Goal: Information Seeking & Learning: Learn about a topic

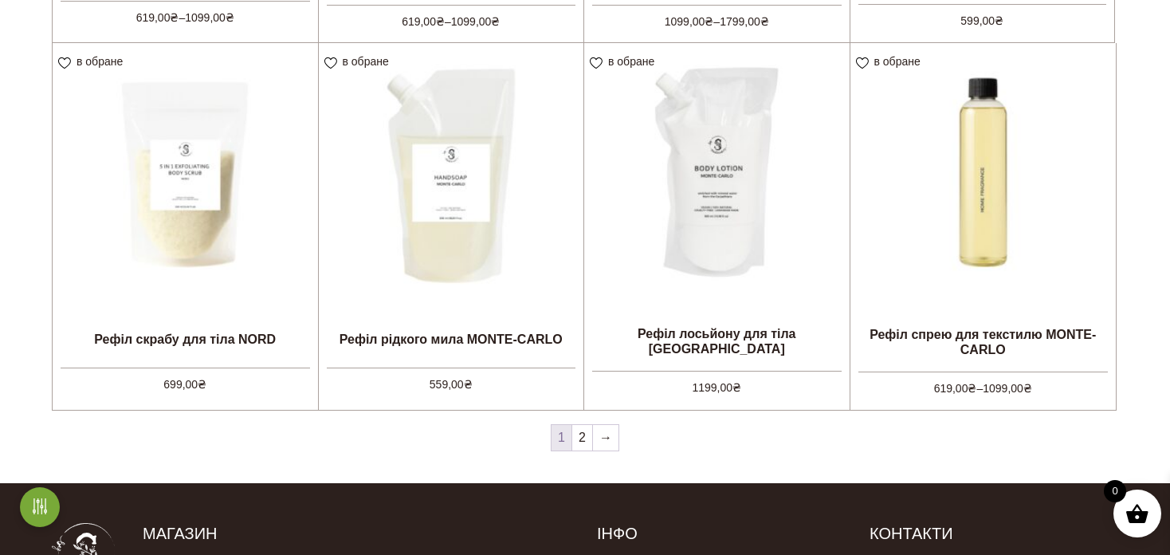
scroll to position [1595, 0]
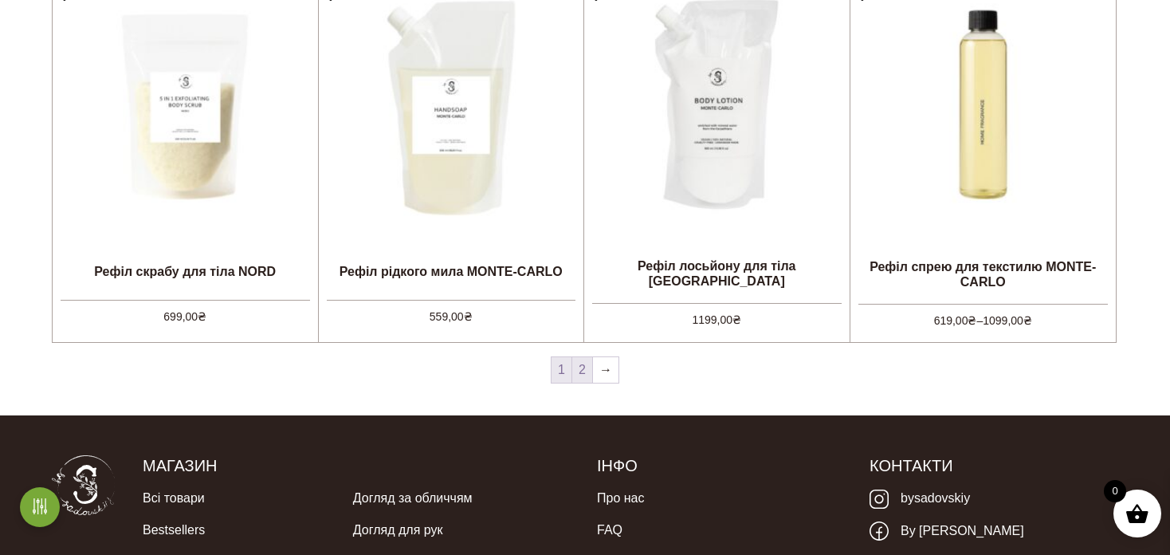
click at [591, 372] on link "2" at bounding box center [582, 370] width 20 height 26
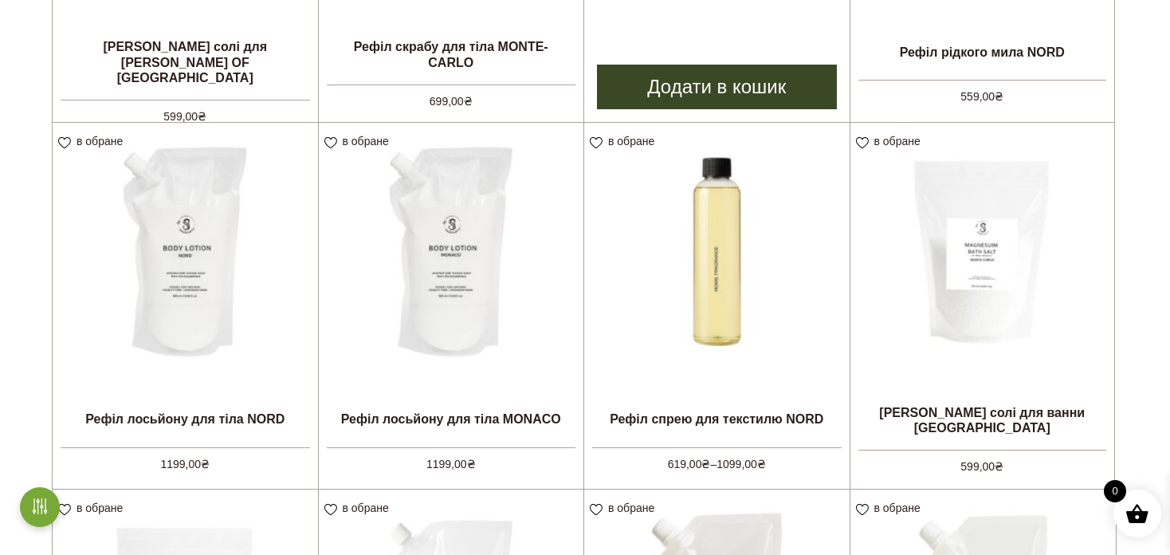
scroll to position [718, 0]
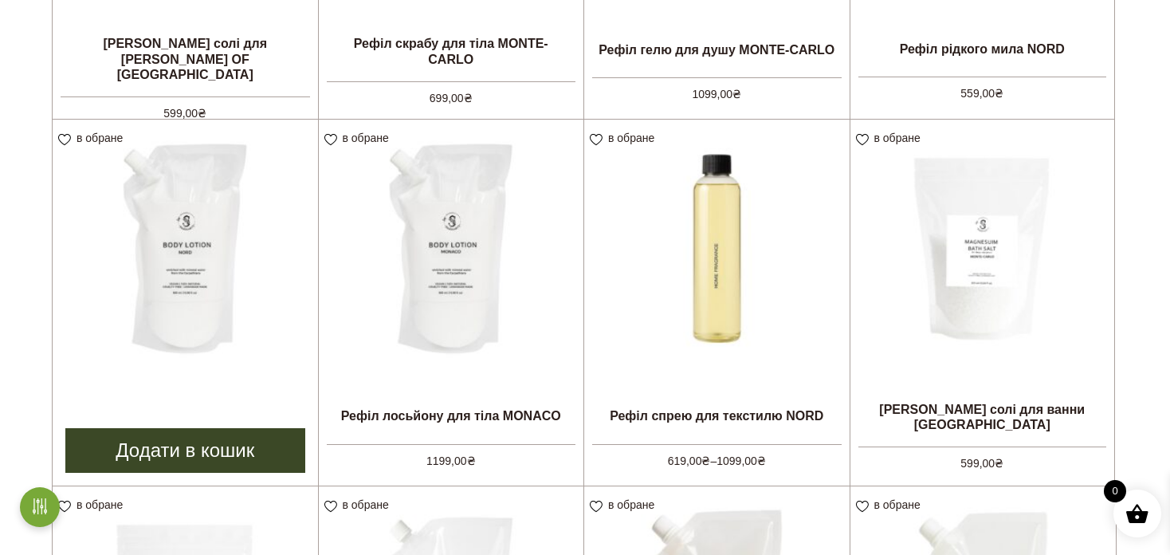
click at [203, 285] on img at bounding box center [185, 252] width 265 height 265
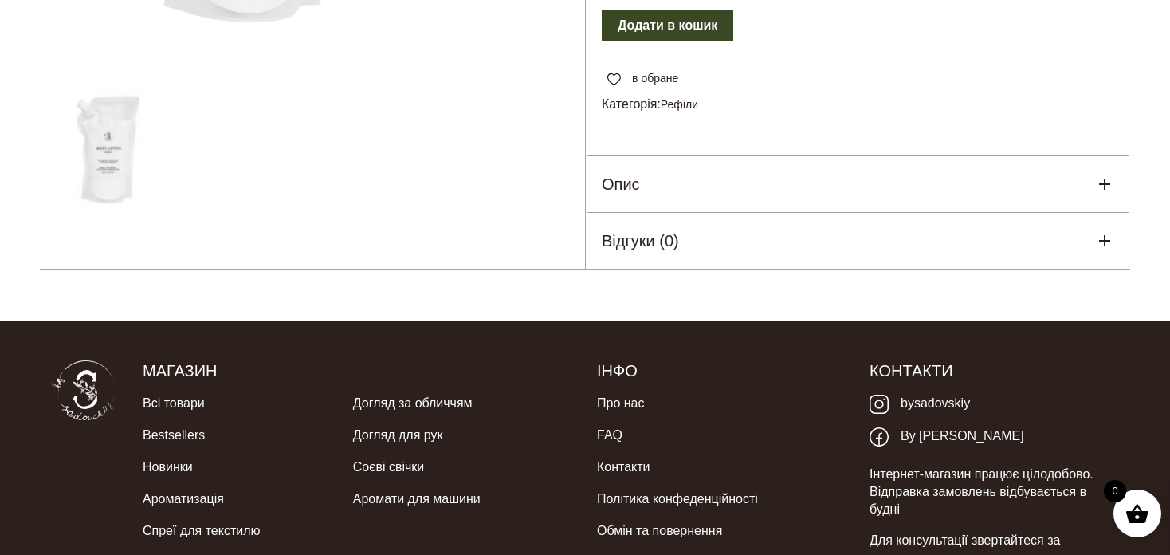
scroll to position [319, 0]
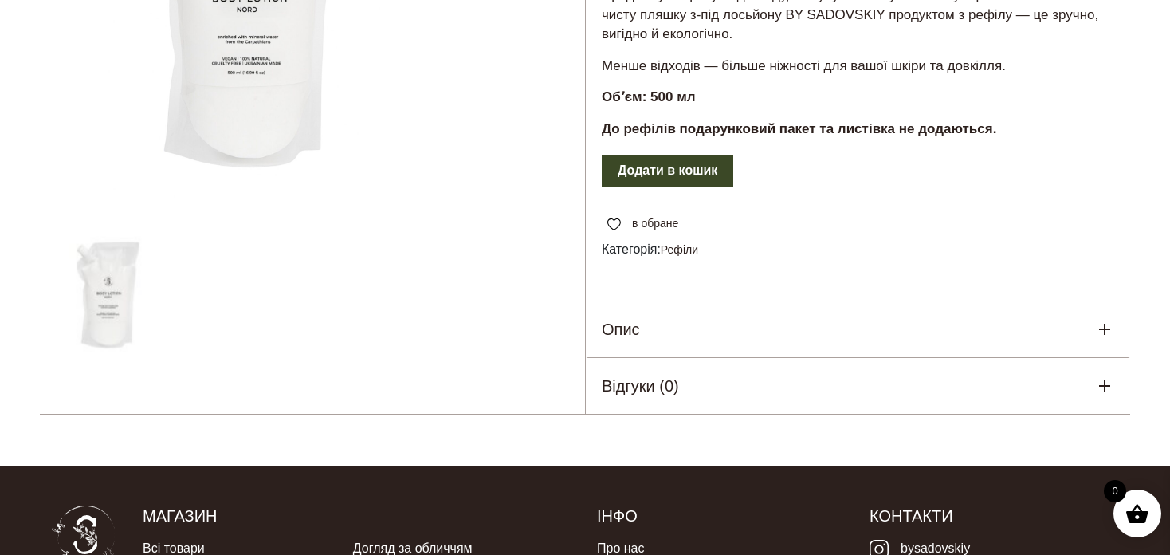
click at [694, 187] on button "Додати в кошик" at bounding box center [668, 171] width 132 height 32
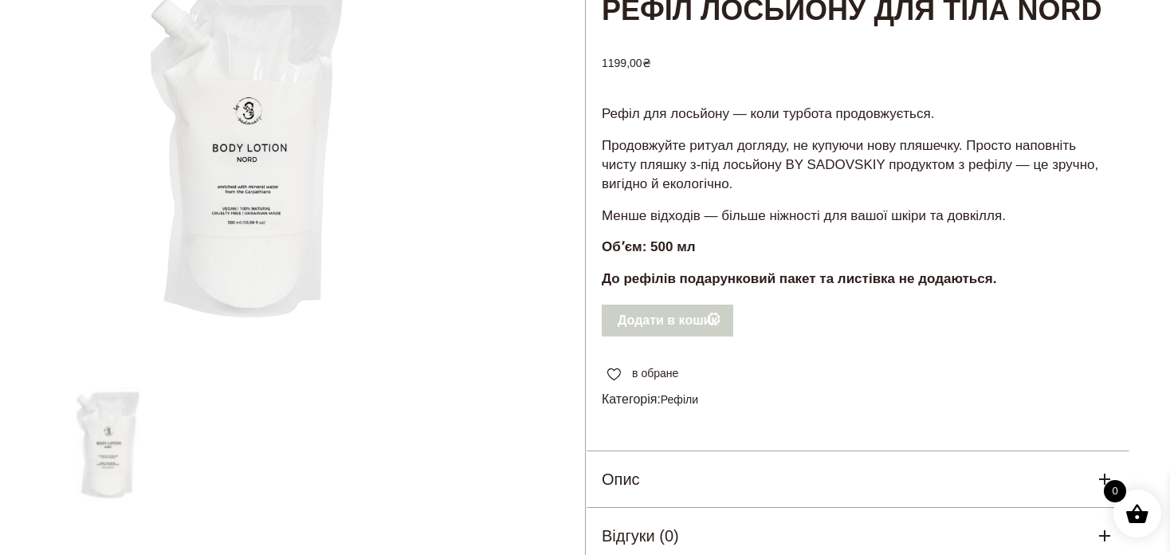
scroll to position [159, 0]
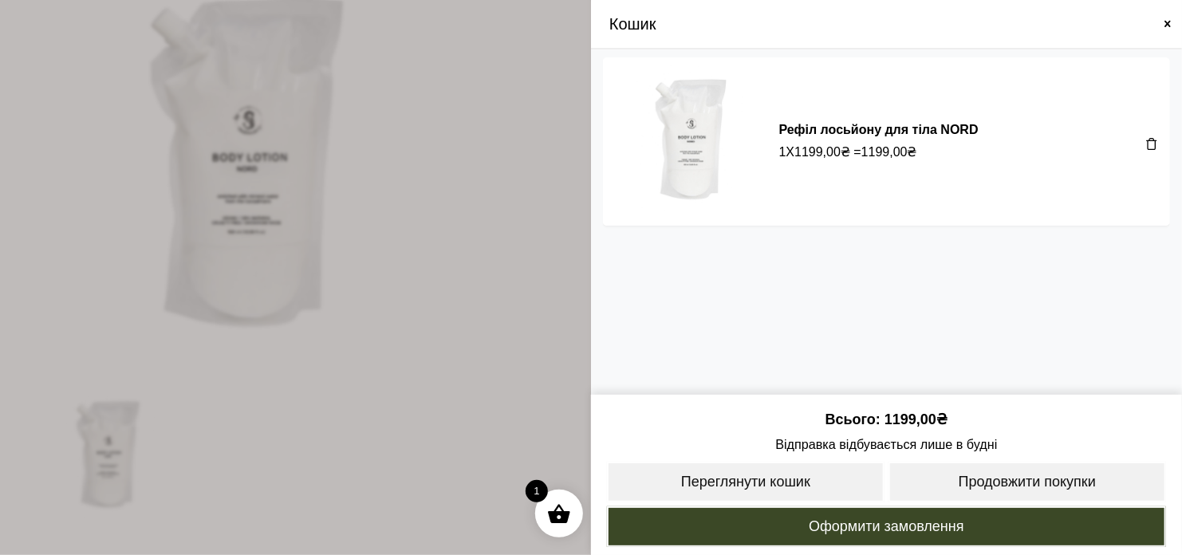
click at [1157, 147] on span at bounding box center [1151, 143] width 13 height 13
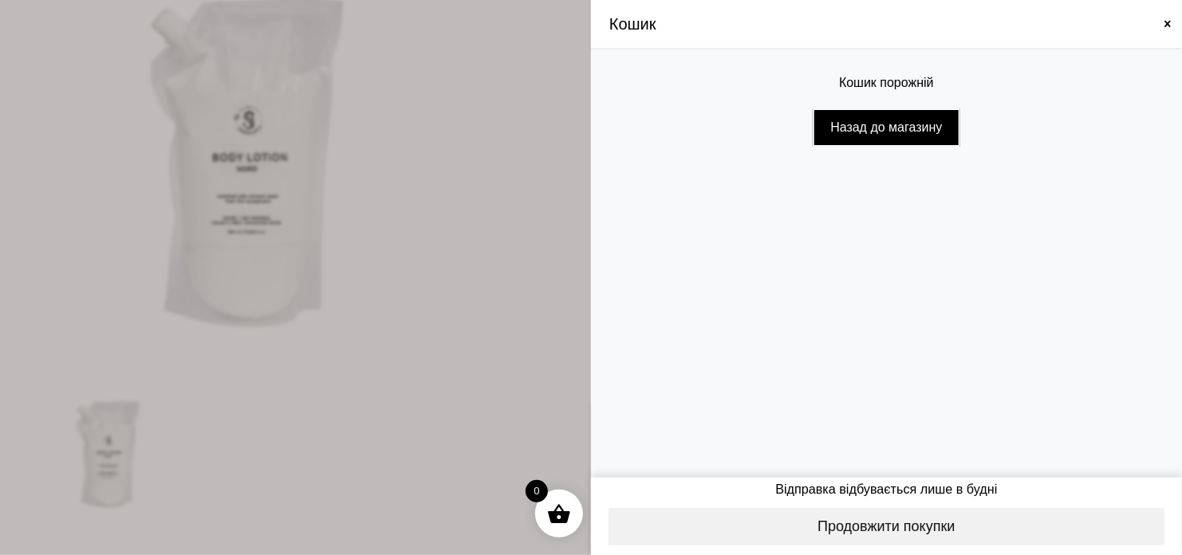
click at [1166, 24] on span at bounding box center [1167, 24] width 13 height 13
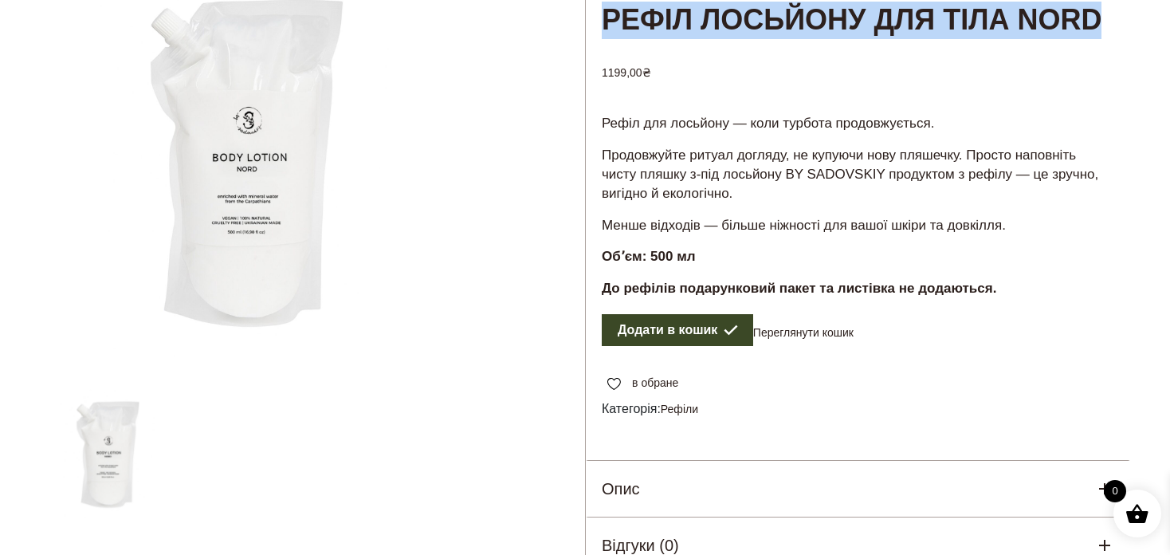
drag, startPoint x: 698, startPoint y: 58, endPoint x: 607, endPoint y: 27, distance: 96.8
click at [607, 27] on h1 "Рефіл лосьйону для тіла NORD" at bounding box center [858, 1] width 545 height 79
copy h1 "Рефіл лосьйону для тіла NORD"
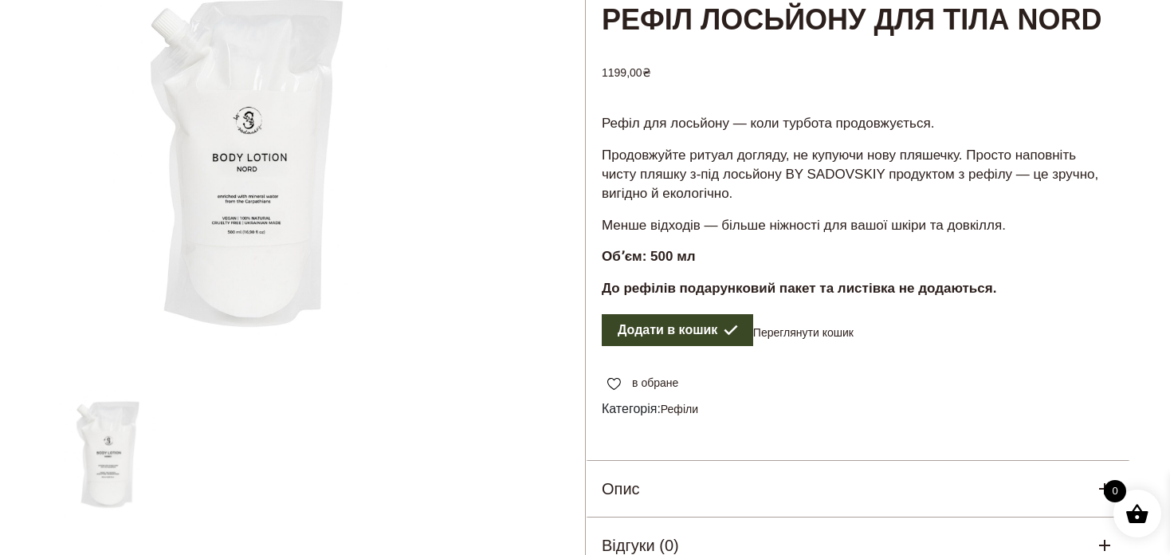
click at [876, 93] on h3 "1199,00 ₴" at bounding box center [858, 70] width 545 height 46
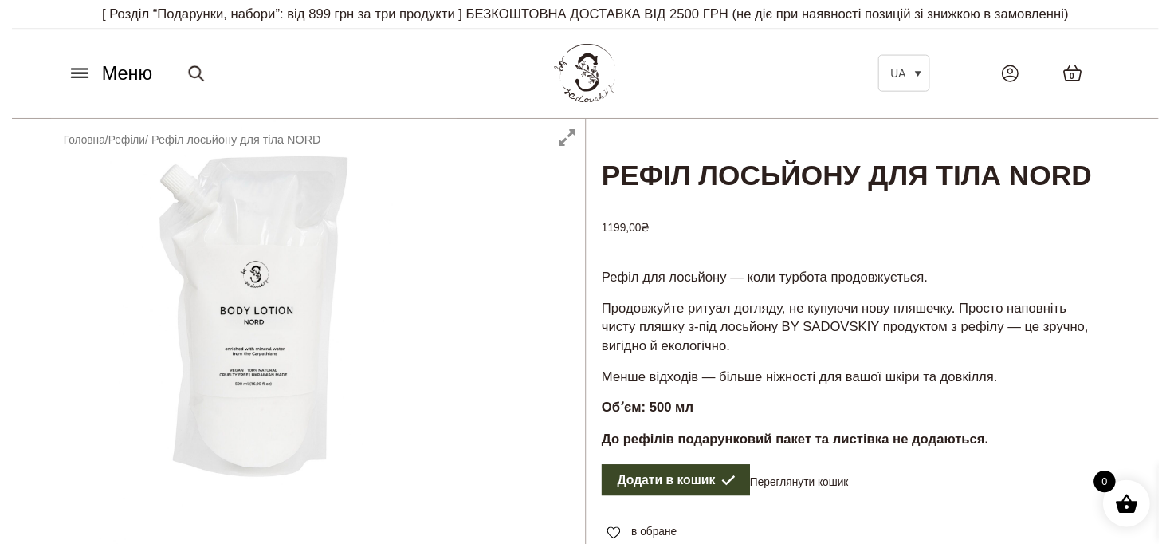
scroll to position [0, 0]
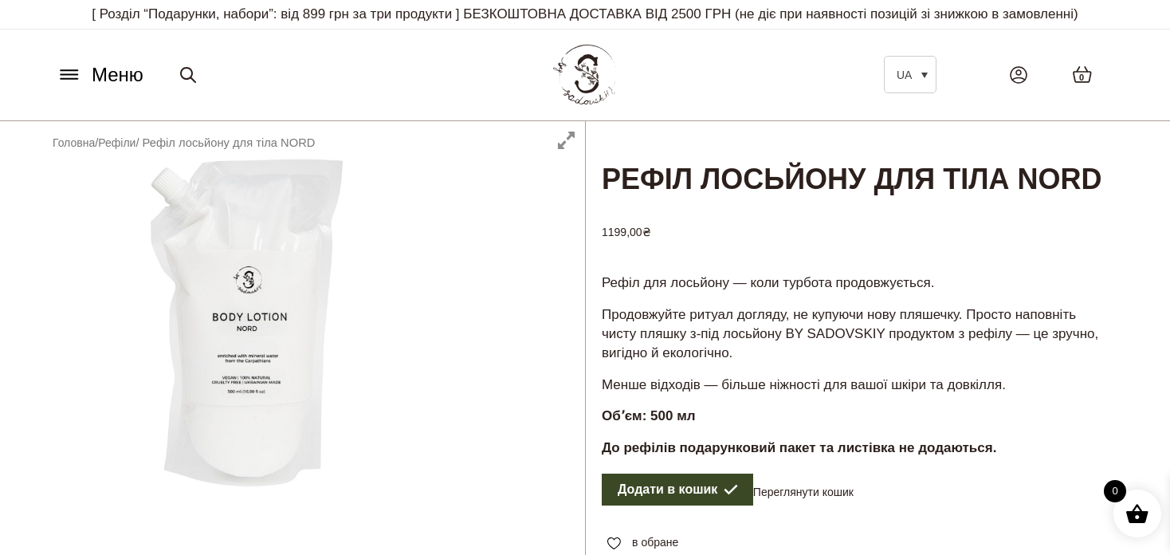
click at [73, 79] on icon at bounding box center [69, 79] width 17 height 0
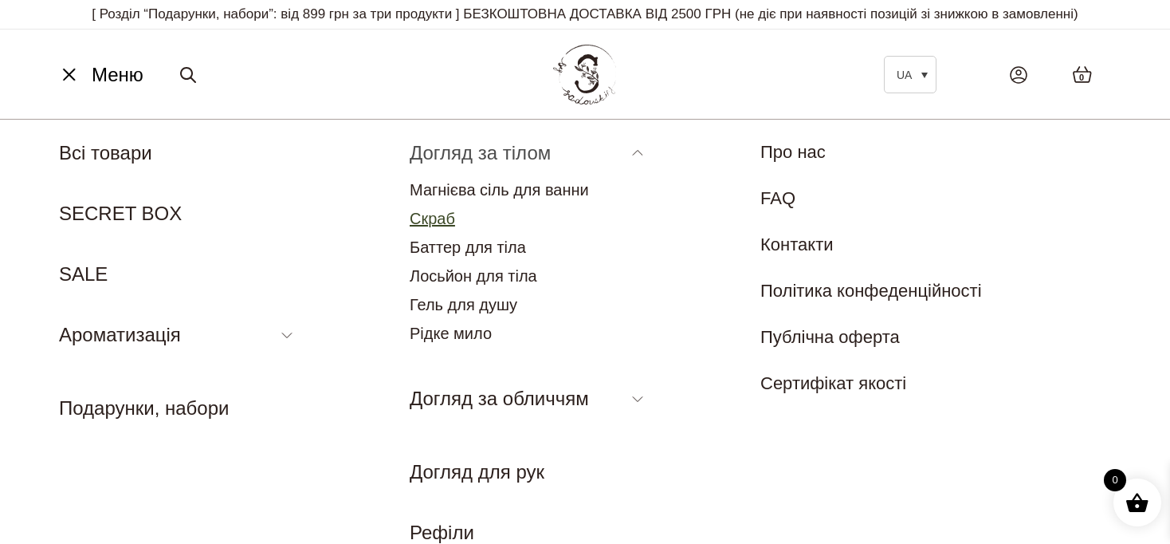
click at [446, 224] on link "Скраб" at bounding box center [432, 219] width 45 height 18
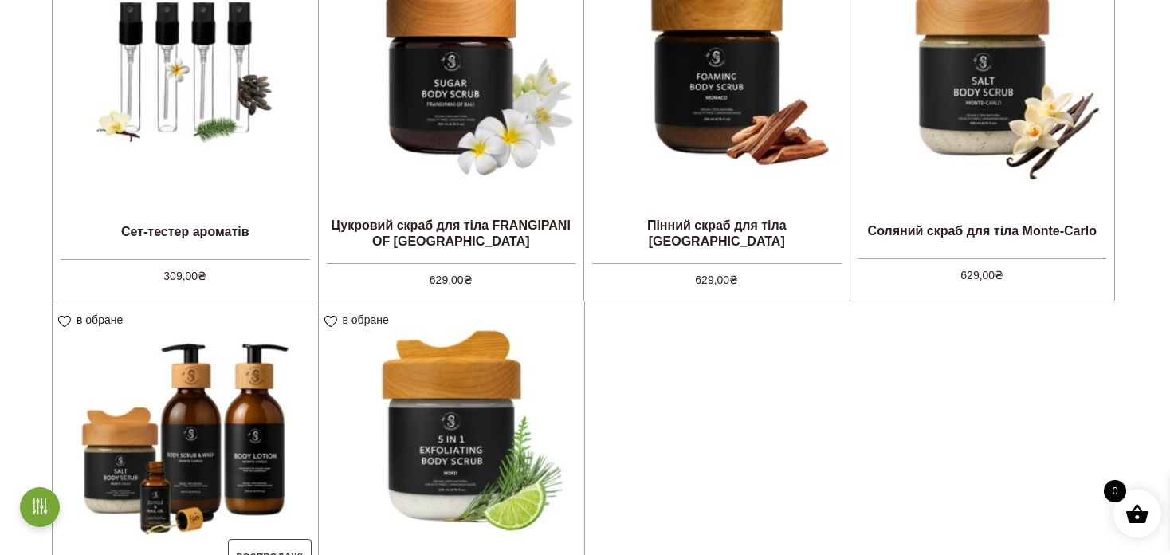
scroll to position [558, 0]
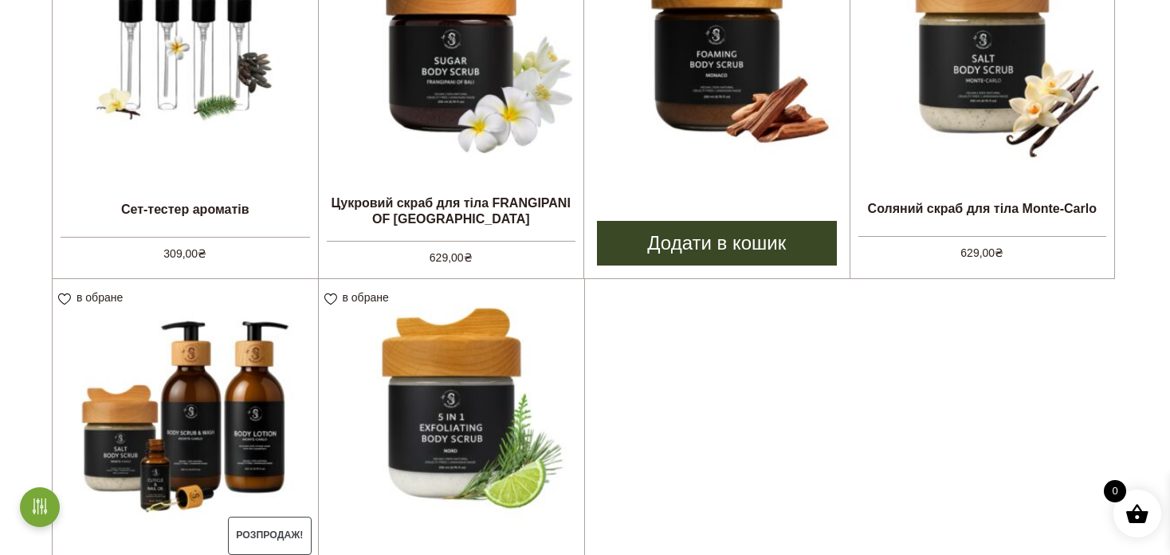
click at [789, 192] on li "в обране View wishlist Пінний скраб для тіла MONACO 629,00 ₴ Додати в кошик" at bounding box center [717, 96] width 266 height 367
click at [722, 91] on img at bounding box center [716, 45] width 265 height 265
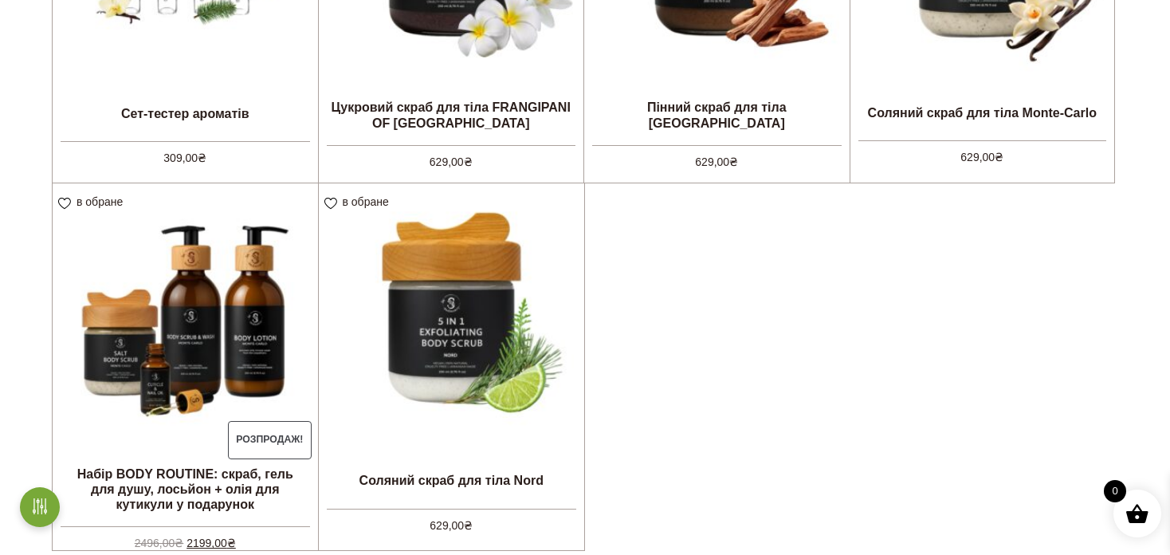
scroll to position [718, 0]
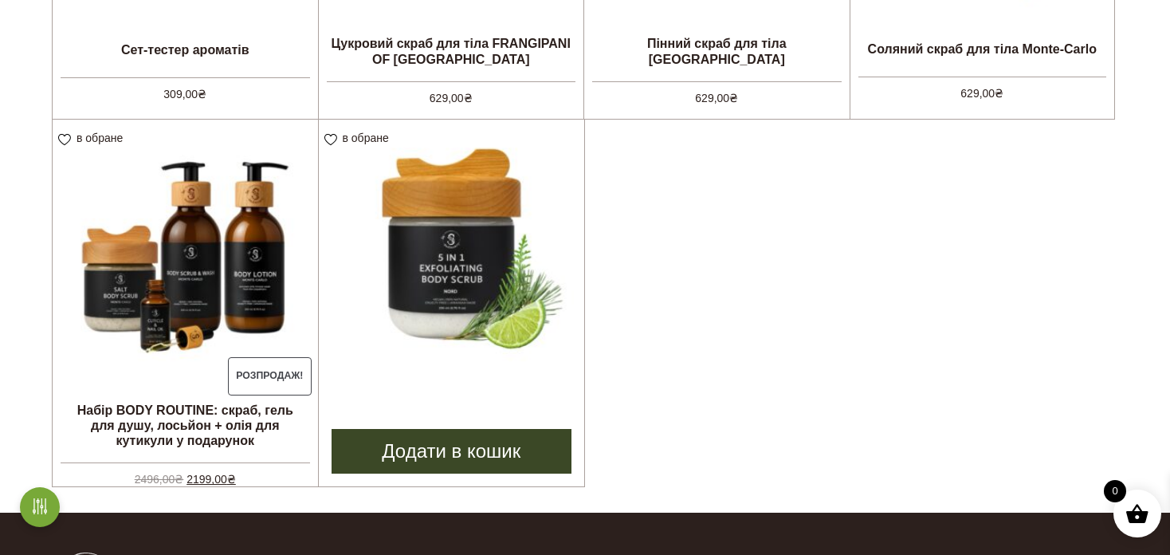
click at [415, 259] on img at bounding box center [452, 253] width 266 height 266
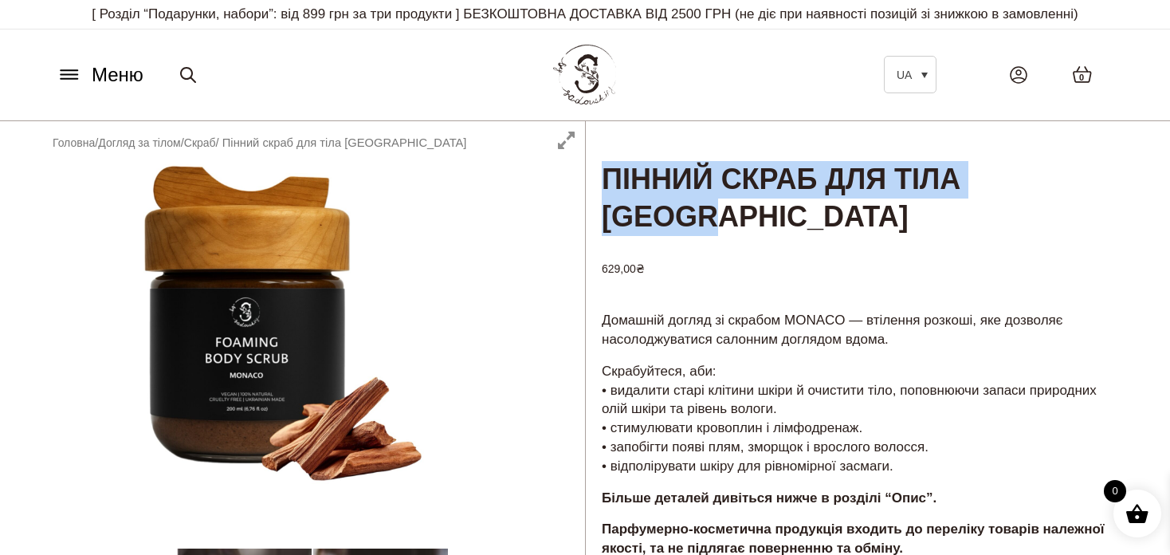
drag, startPoint x: 757, startPoint y: 220, endPoint x: 612, endPoint y: 187, distance: 148.7
click at [612, 187] on h1 "Пінний скраб для тіла MONACO" at bounding box center [858, 179] width 545 height 116
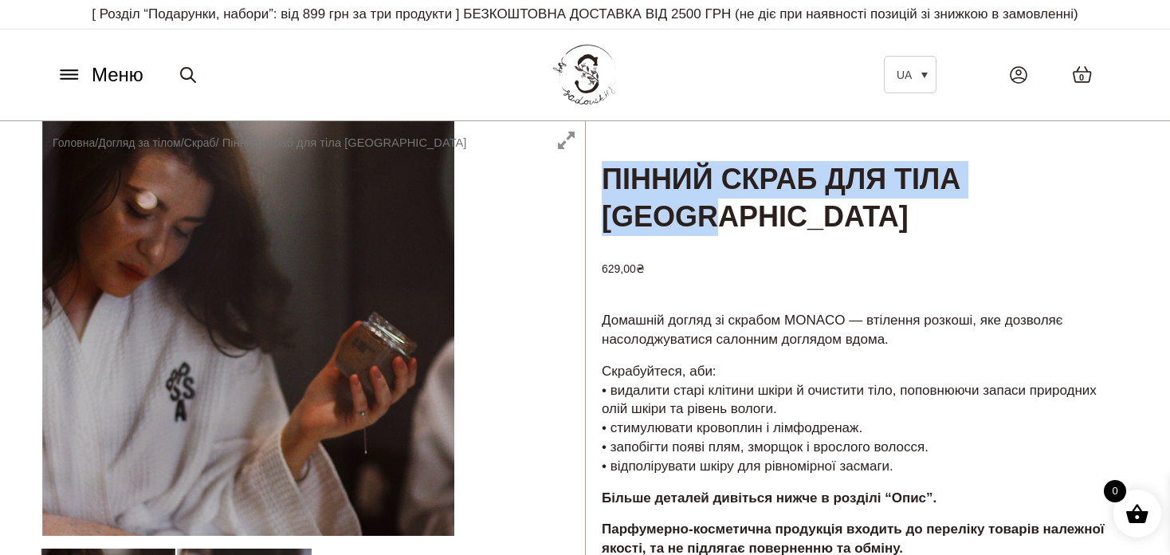
copy h1 "Пінний скраб для тіла MONACO"
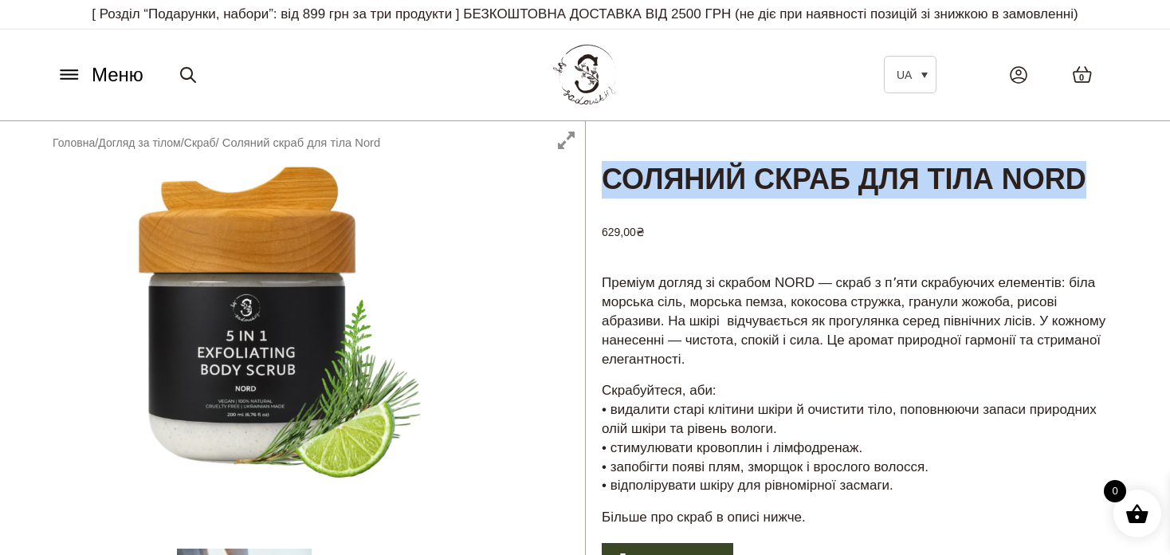
drag, startPoint x: 698, startPoint y: 223, endPoint x: 608, endPoint y: 190, distance: 95.4
click at [608, 190] on h1 "Соляний скраб для тіла Nord" at bounding box center [858, 160] width 545 height 79
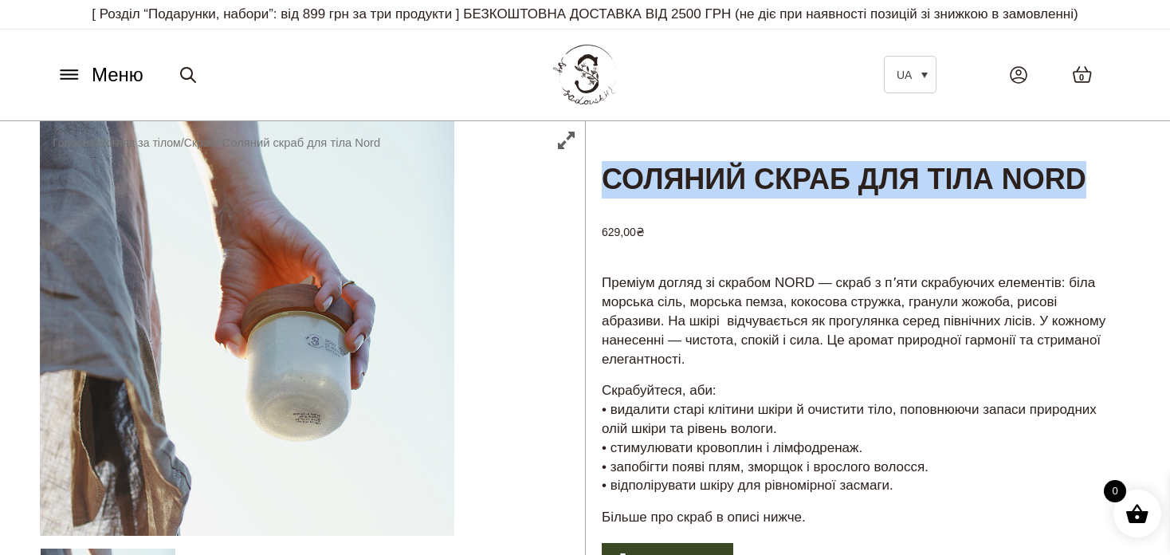
copy h1 "Соляний скраб для тіла Nord"
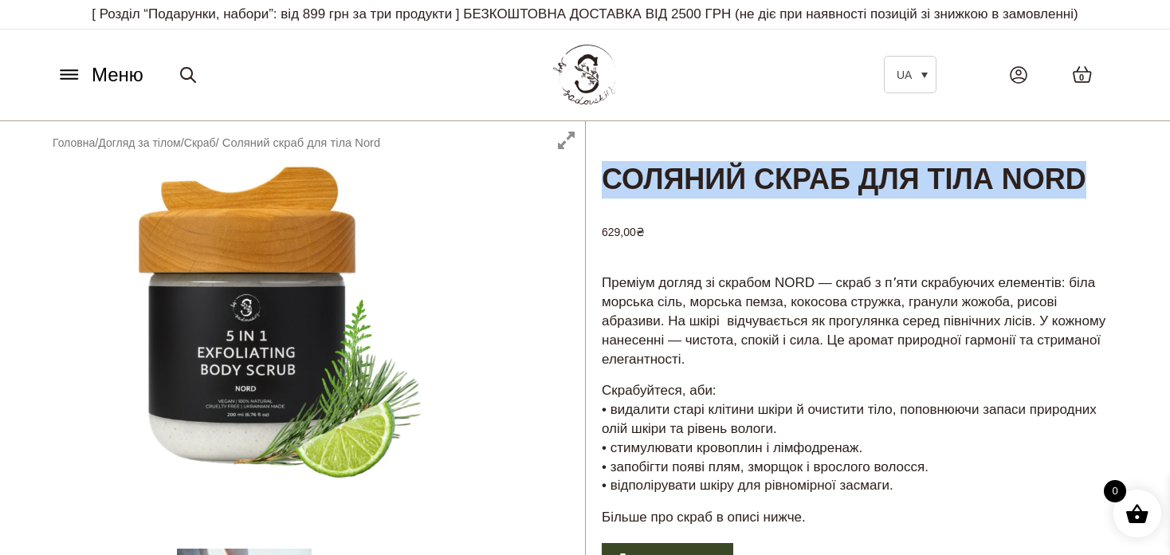
click at [75, 75] on icon at bounding box center [69, 75] width 17 height 0
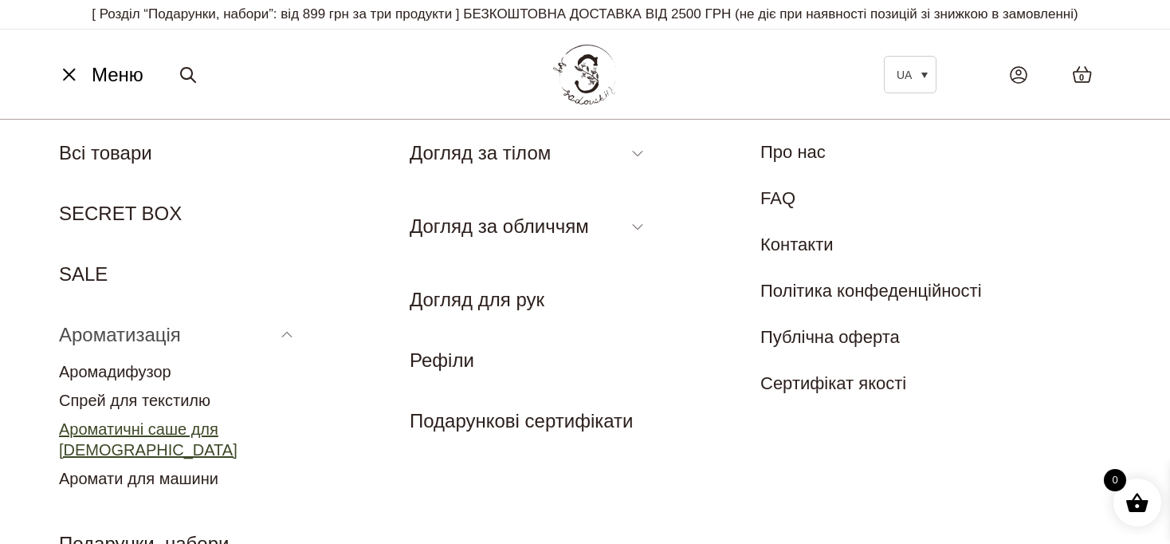
click at [136, 432] on link "Ароматичні саше для [DEMOGRAPHIC_DATA]" at bounding box center [148, 439] width 179 height 38
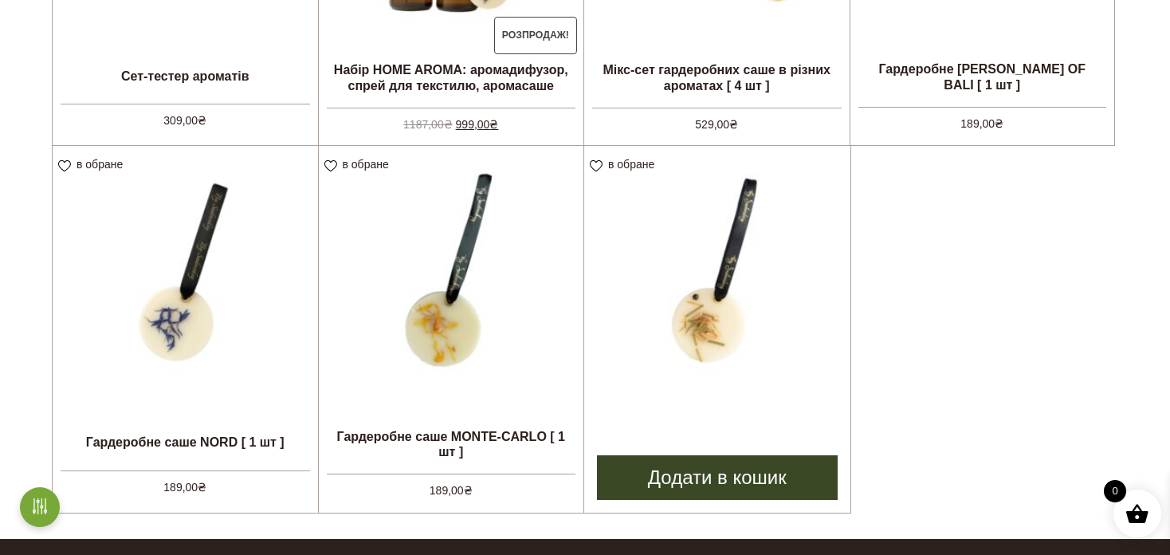
scroll to position [718, 0]
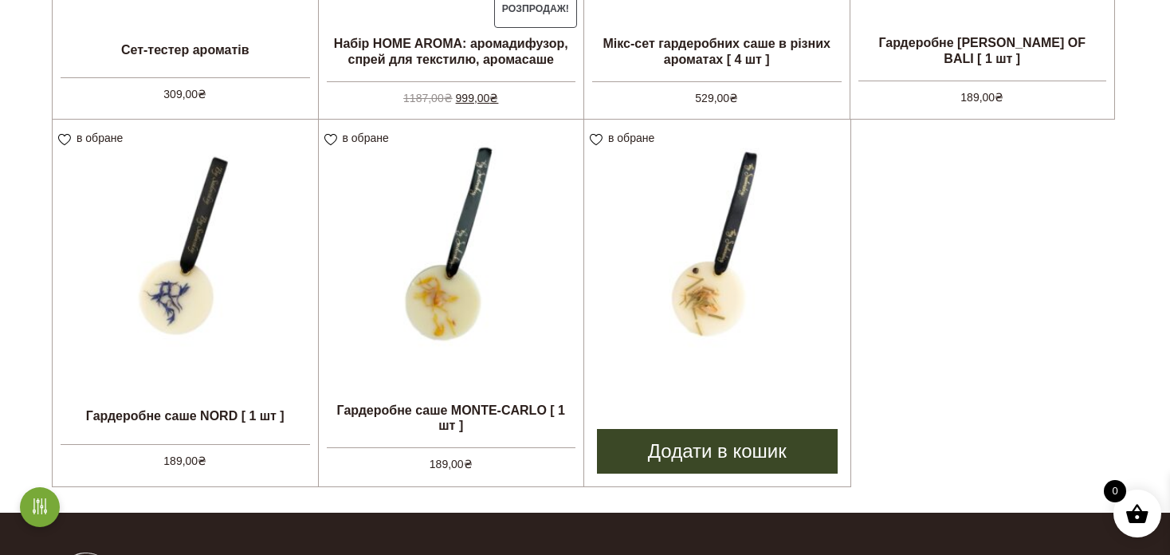
click at [686, 317] on img at bounding box center [717, 253] width 266 height 266
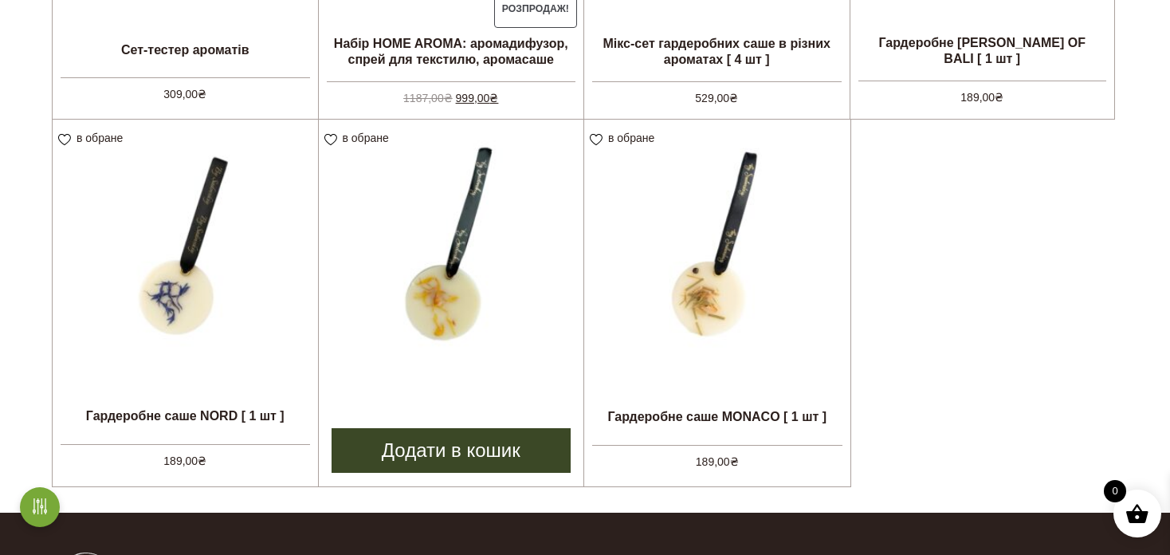
click at [410, 277] on img at bounding box center [451, 252] width 265 height 265
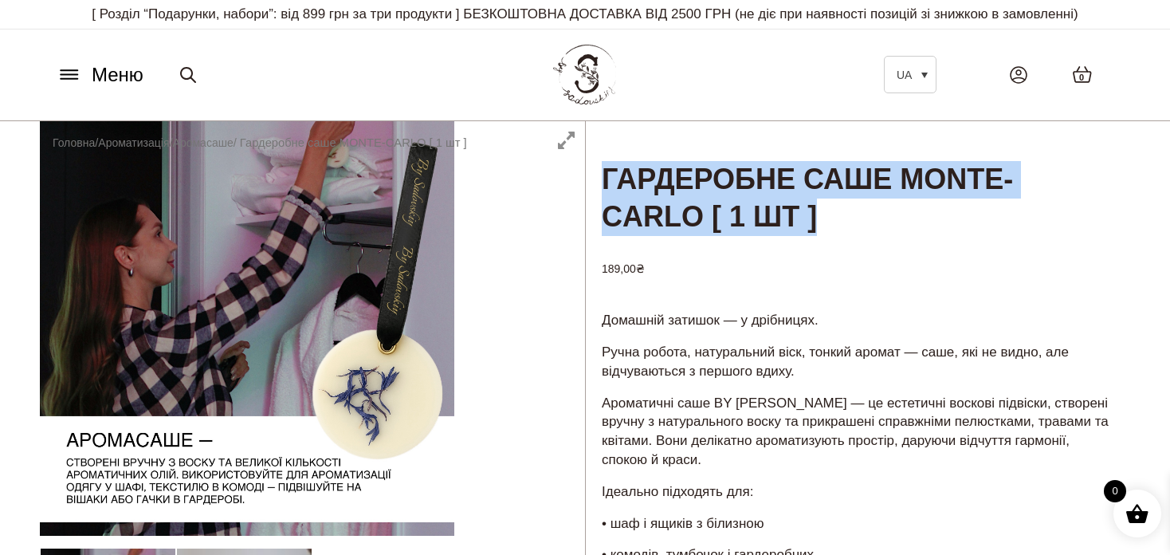
drag, startPoint x: 843, startPoint y: 225, endPoint x: 611, endPoint y: 177, distance: 236.9
click at [611, 177] on h1 "Гардеробне саше MONTE-CARLO [ 1 шт ]" at bounding box center [858, 179] width 545 height 116
copy h1 "Гардеробне саше MONTE-CARLO [ 1 шт ]"
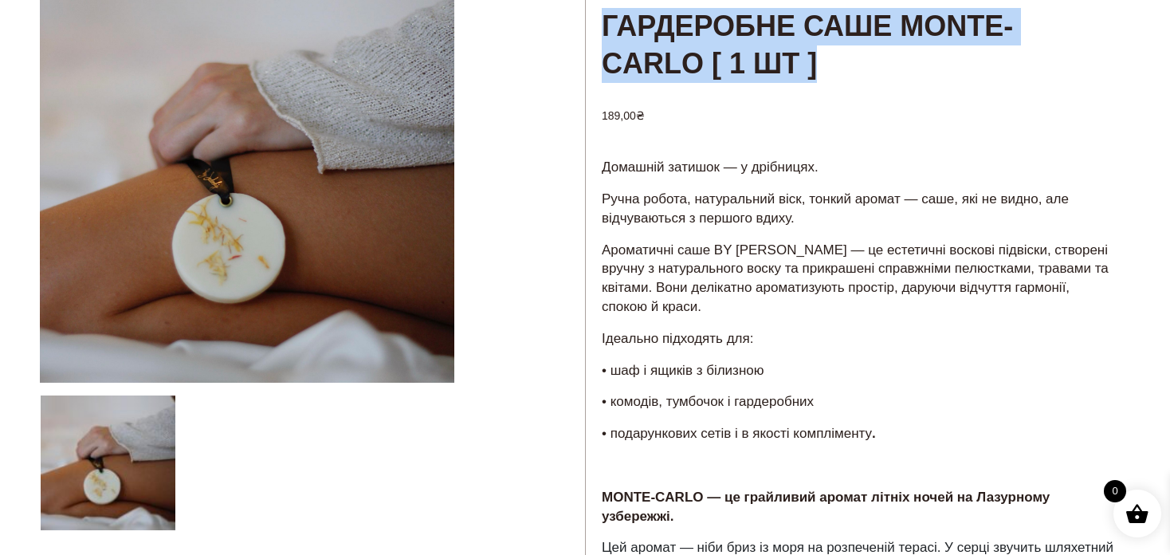
scroll to position [159, 0]
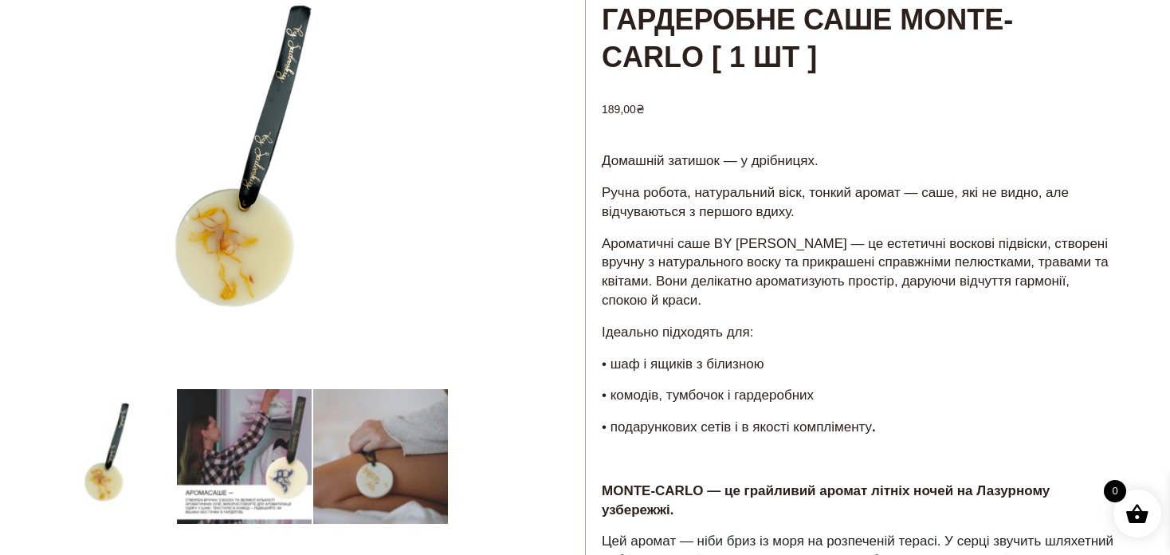
click at [862, 250] on p "Ароматичні саше BY SADOVSKIY — це естетичні воскові підвіски, створені вручну з…" at bounding box center [858, 272] width 513 height 76
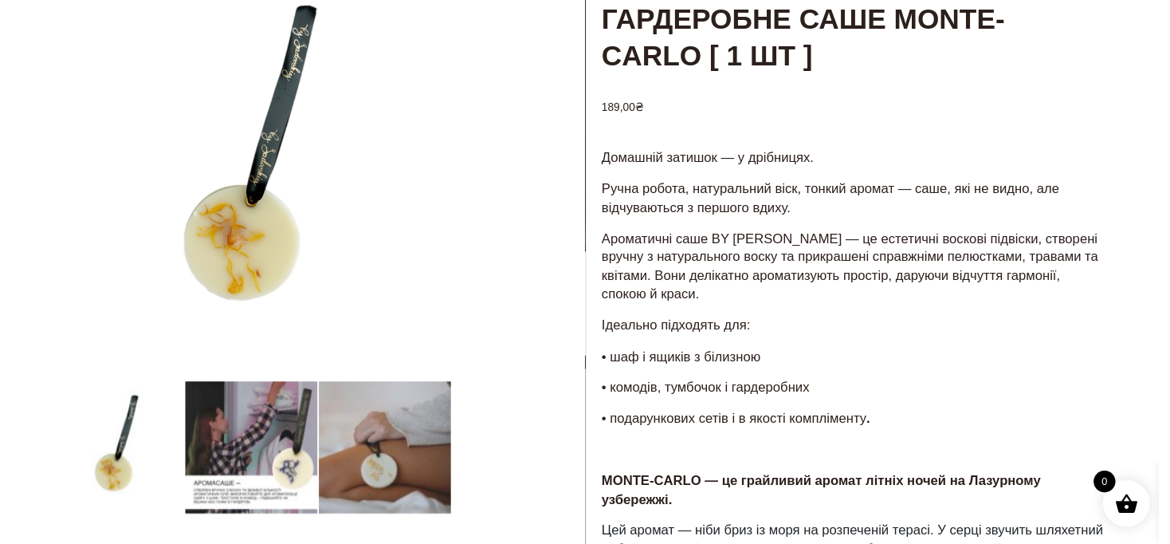
scroll to position [0, 0]
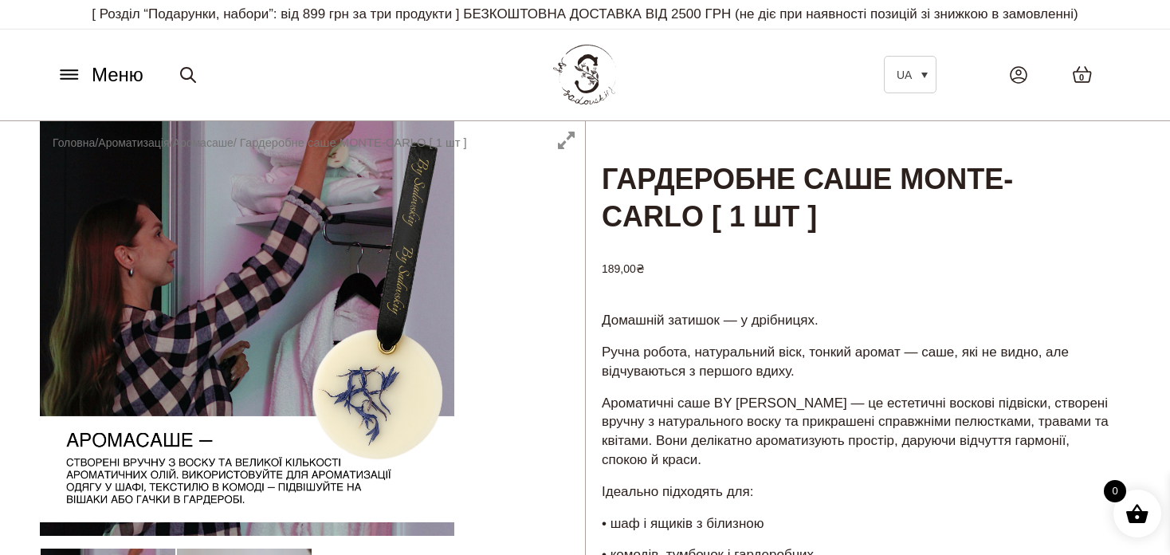
click at [73, 75] on icon at bounding box center [69, 75] width 17 height 0
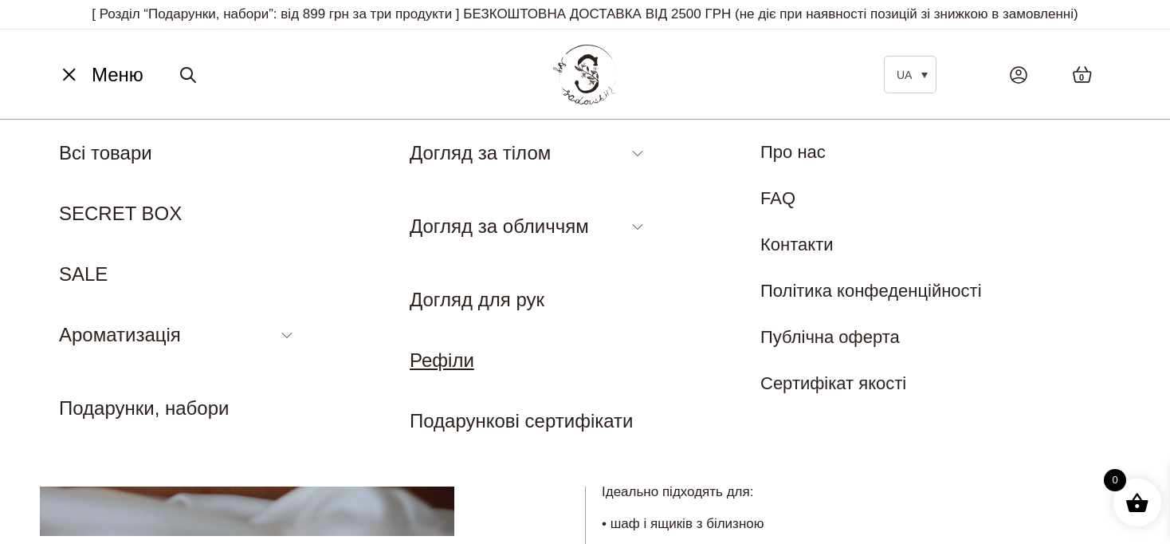
click at [456, 356] on link "Рефіли" at bounding box center [442, 360] width 65 height 22
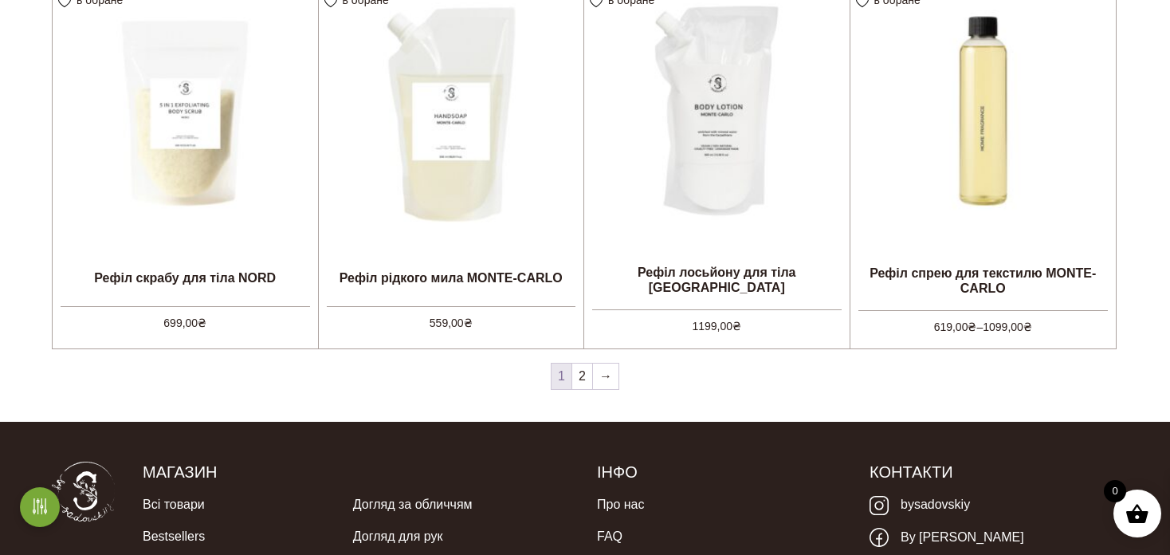
scroll to position [1595, 0]
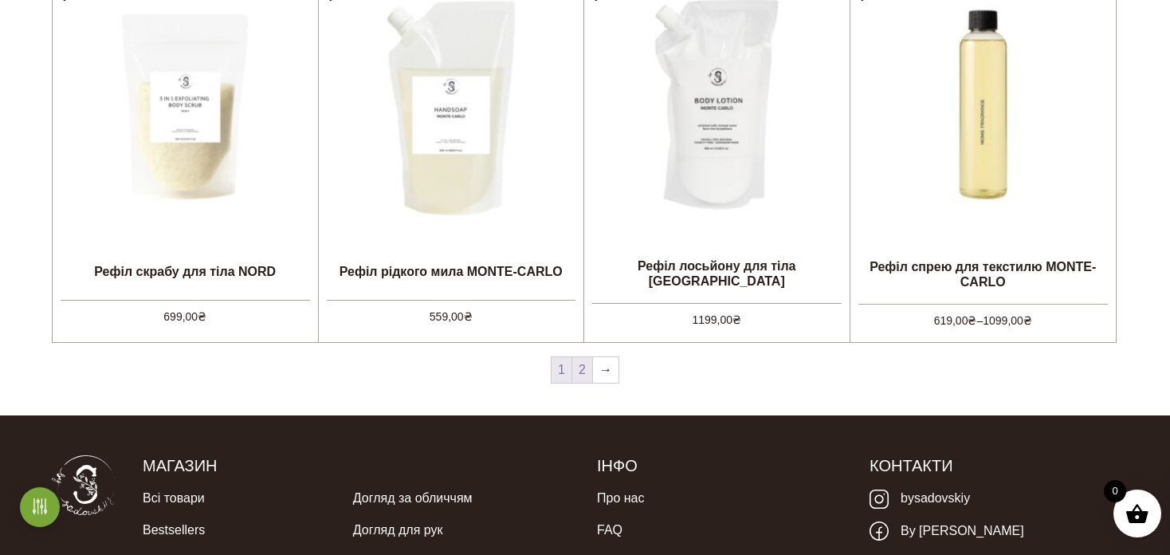
click at [584, 364] on link "2" at bounding box center [582, 370] width 20 height 26
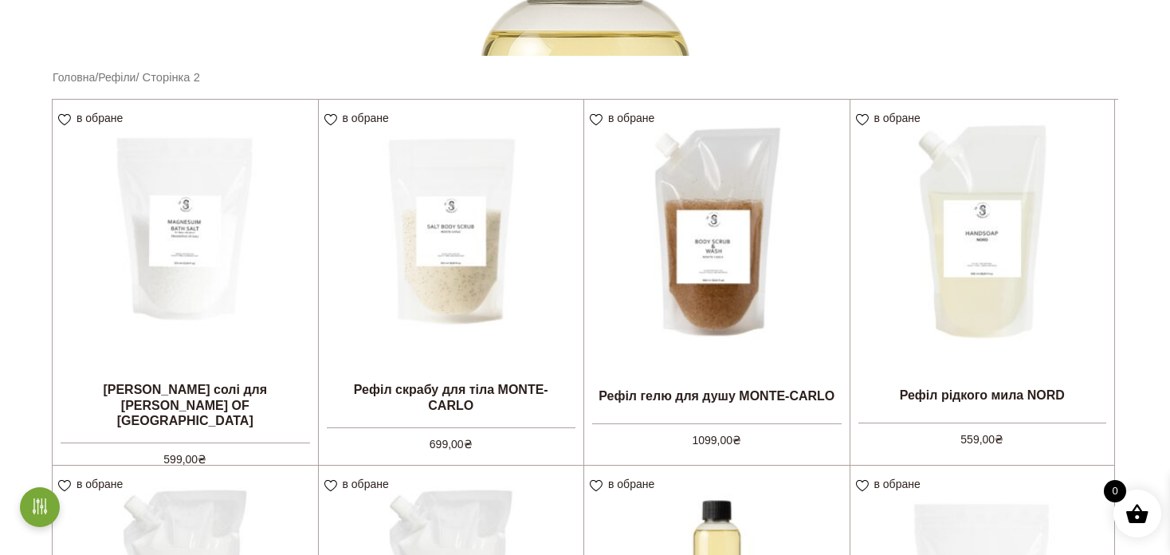
scroll to position [399, 0]
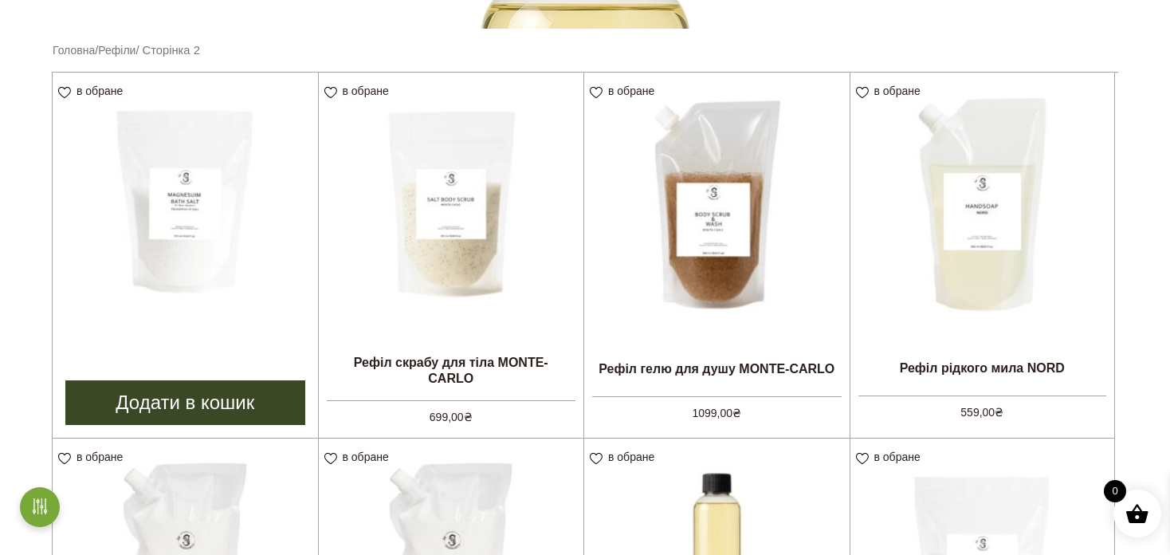
click at [203, 296] on img at bounding box center [185, 205] width 265 height 265
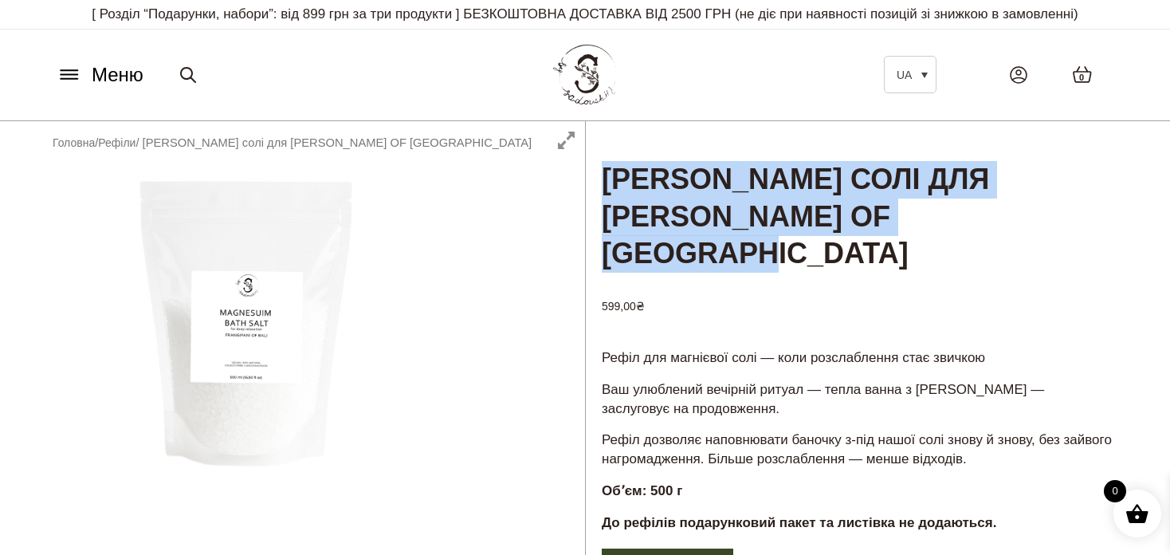
drag, startPoint x: 1071, startPoint y: 227, endPoint x: 606, endPoint y: 172, distance: 468.1
click at [606, 172] on h1 "Рефіл магнієвої солі для ванни FRANGIPANI OF BALI" at bounding box center [858, 197] width 545 height 153
copy h1 "Рефіл магнієвої солі для ванни FRANGIPANI OF BALI"
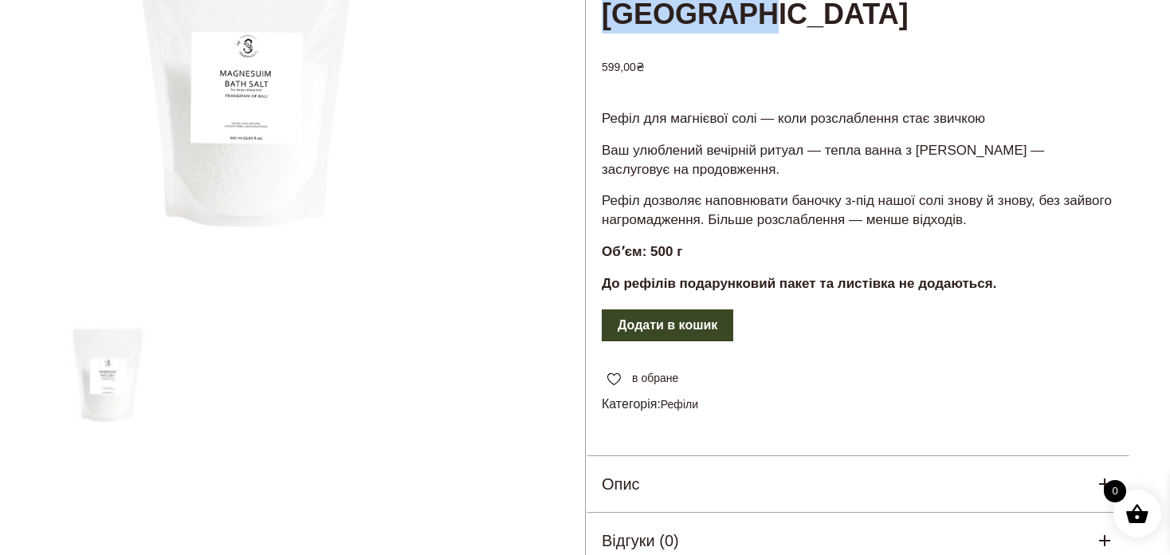
scroll to position [159, 0]
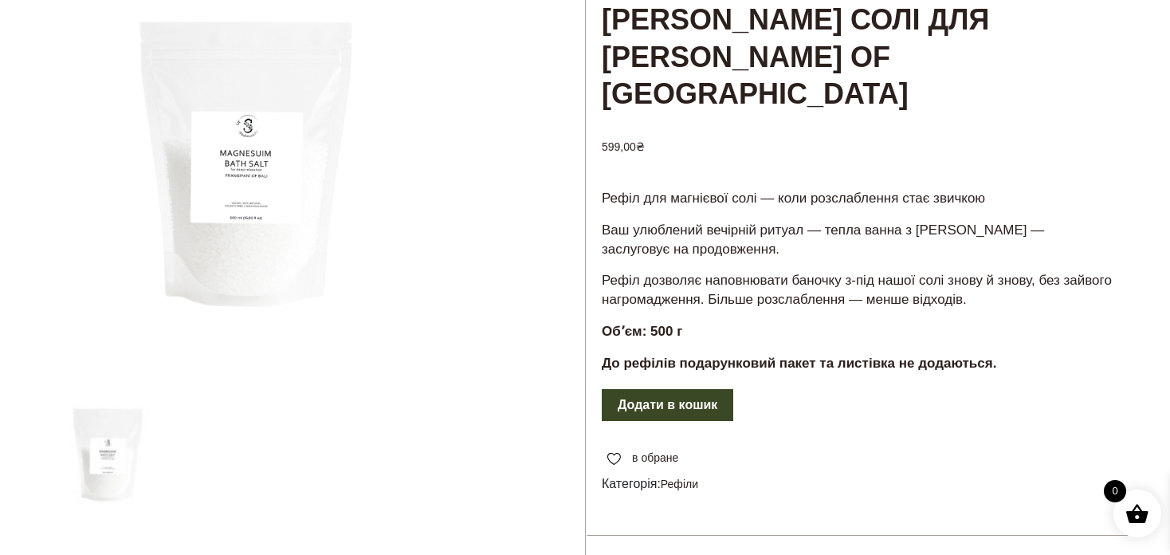
click at [257, 214] on div at bounding box center [312, 305] width 545 height 687
click at [109, 465] on div at bounding box center [312, 305] width 545 height 687
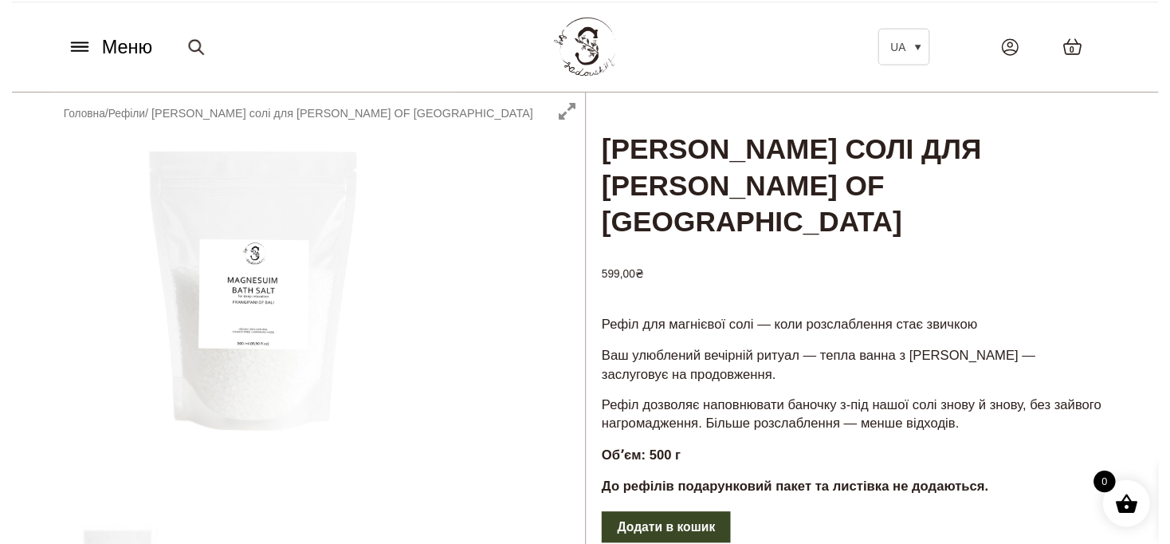
scroll to position [0, 0]
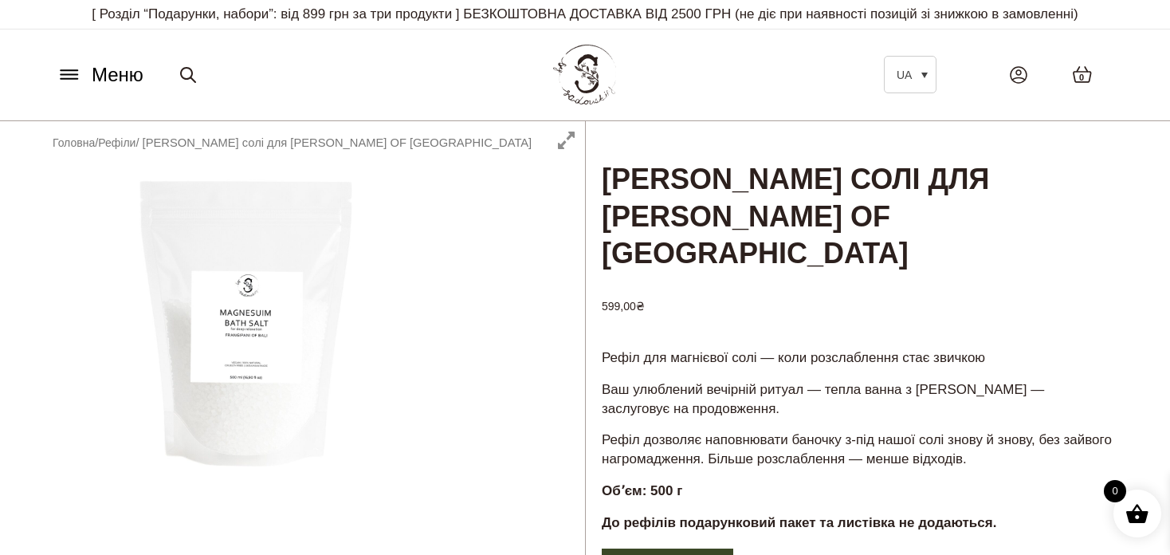
click at [68, 77] on icon at bounding box center [70, 74] width 26 height 17
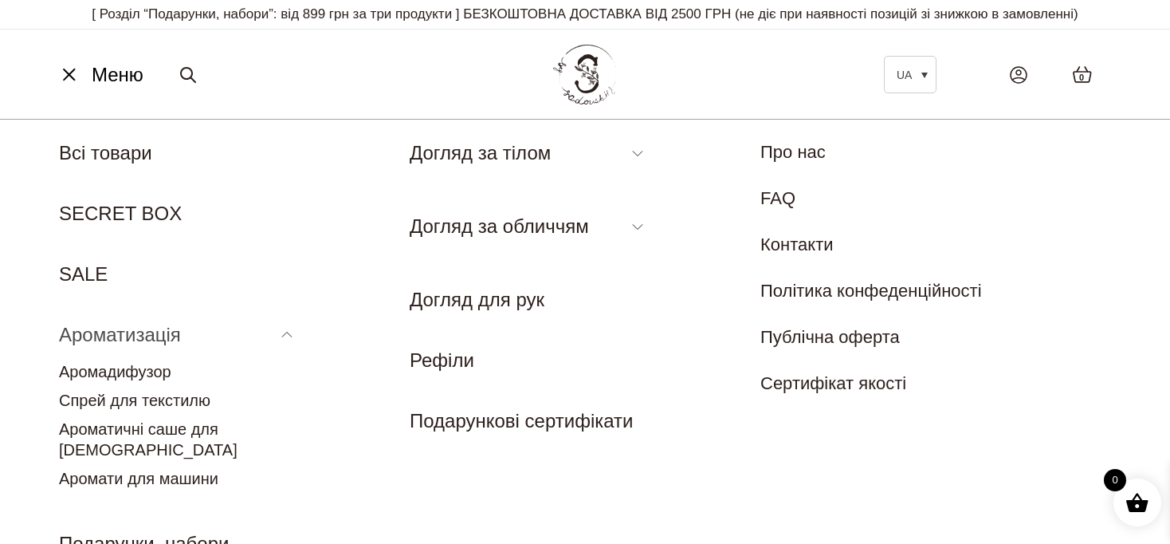
click at [131, 330] on link "Ароматизація" at bounding box center [120, 335] width 122 height 22
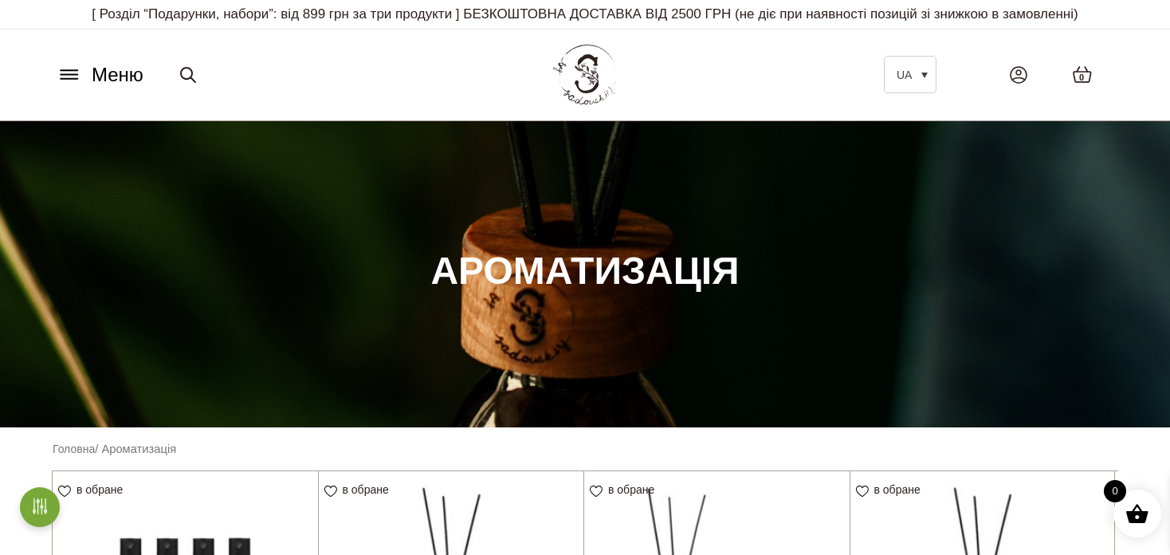
click at [60, 76] on icon at bounding box center [70, 74] width 26 height 17
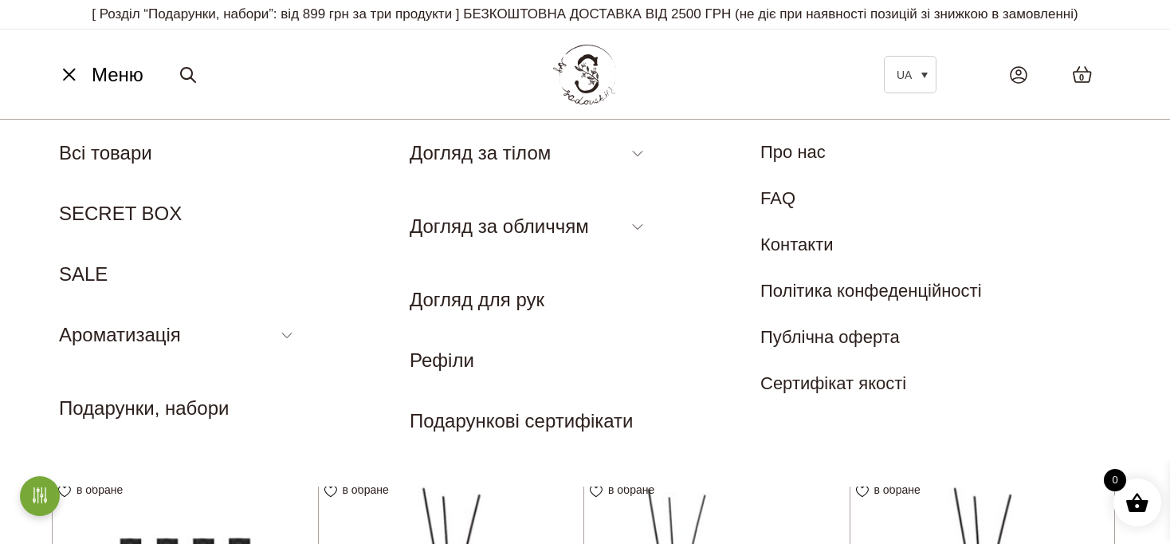
click at [465, 371] on li "Рефіли" at bounding box center [529, 360] width 239 height 29
click at [457, 363] on link "Рефіли" at bounding box center [442, 360] width 65 height 22
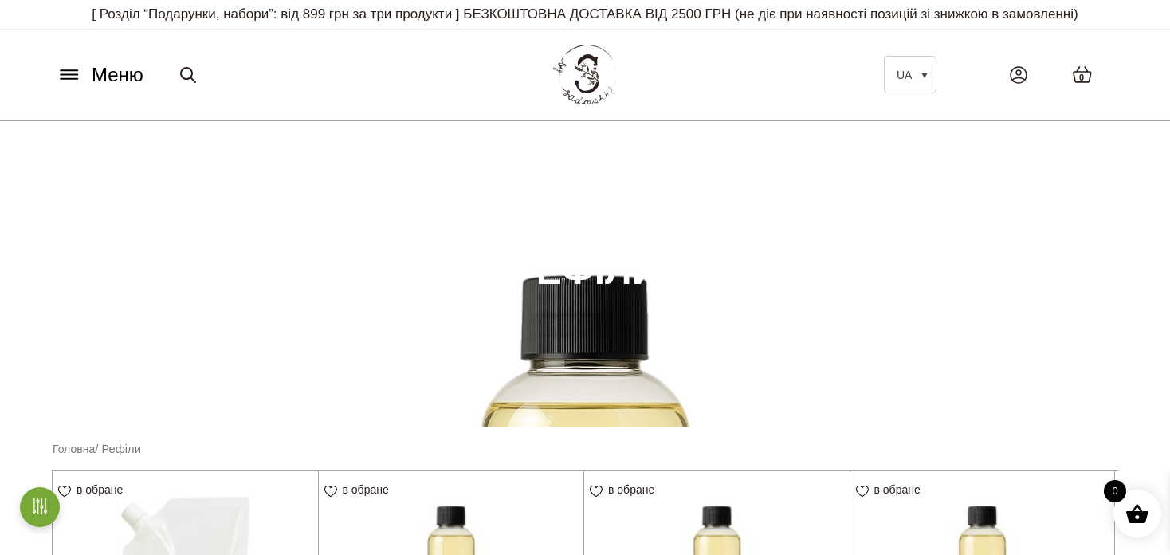
click at [69, 66] on icon at bounding box center [70, 74] width 26 height 17
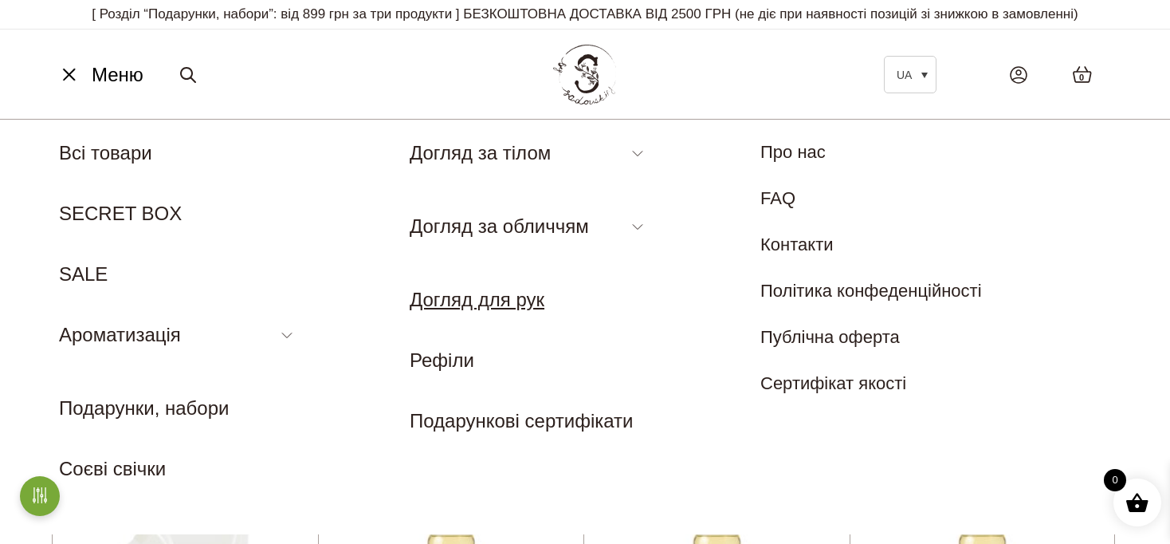
click at [483, 294] on link "Догляд для рук" at bounding box center [477, 300] width 135 height 22
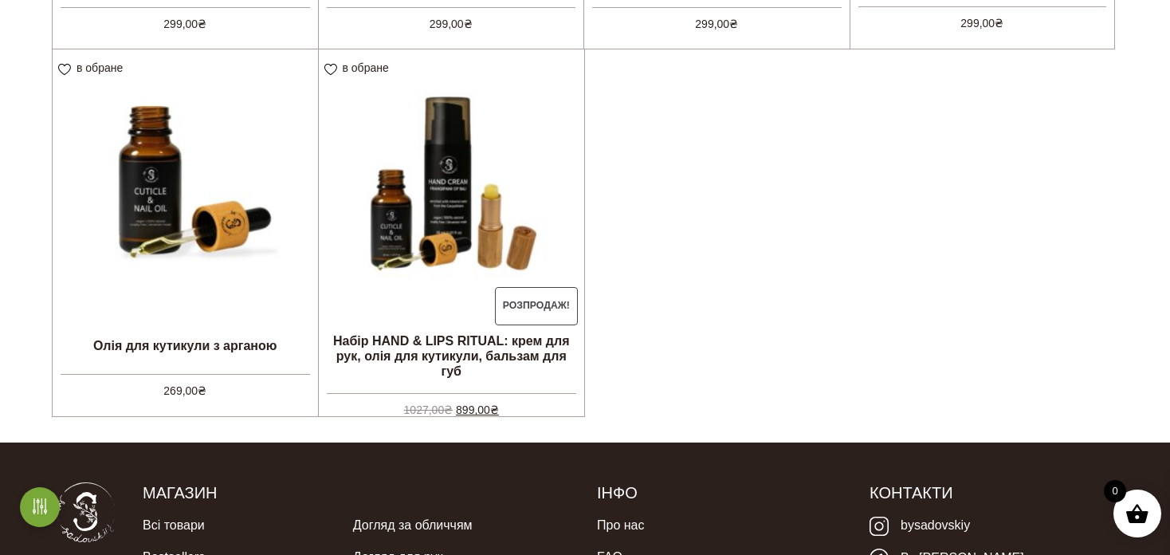
scroll to position [797, 0]
